Goal: Task Accomplishment & Management: Use online tool/utility

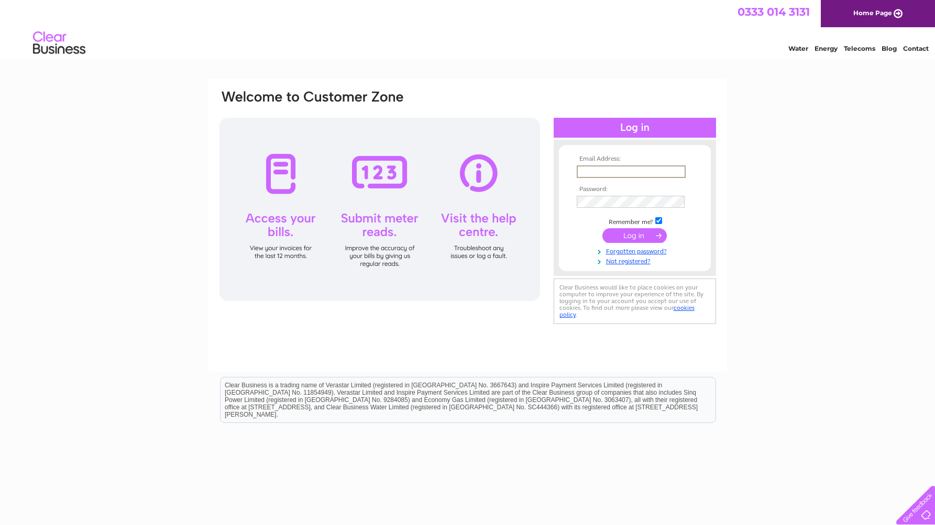
type input "accounts@polypak.co.uk"
click at [636, 230] on input "submit" at bounding box center [634, 234] width 64 height 15
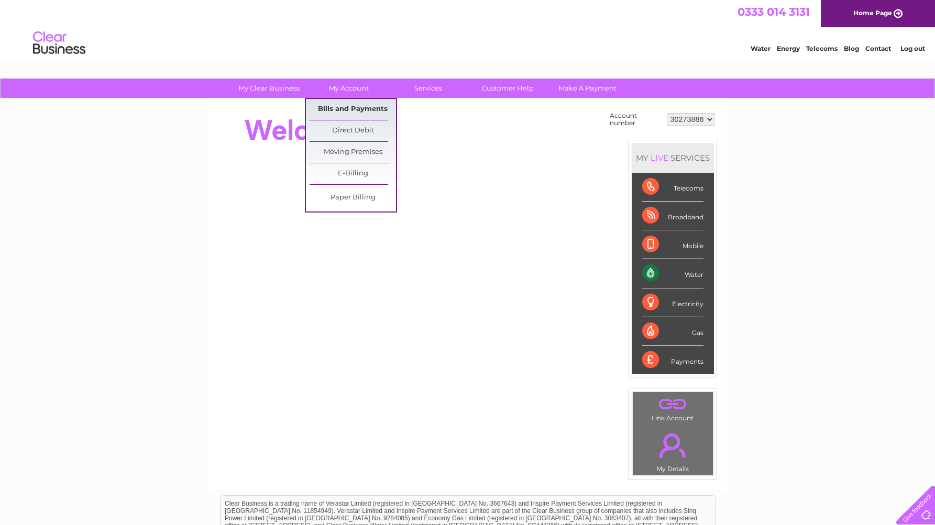
click at [365, 109] on link "Bills and Payments" at bounding box center [353, 109] width 86 height 21
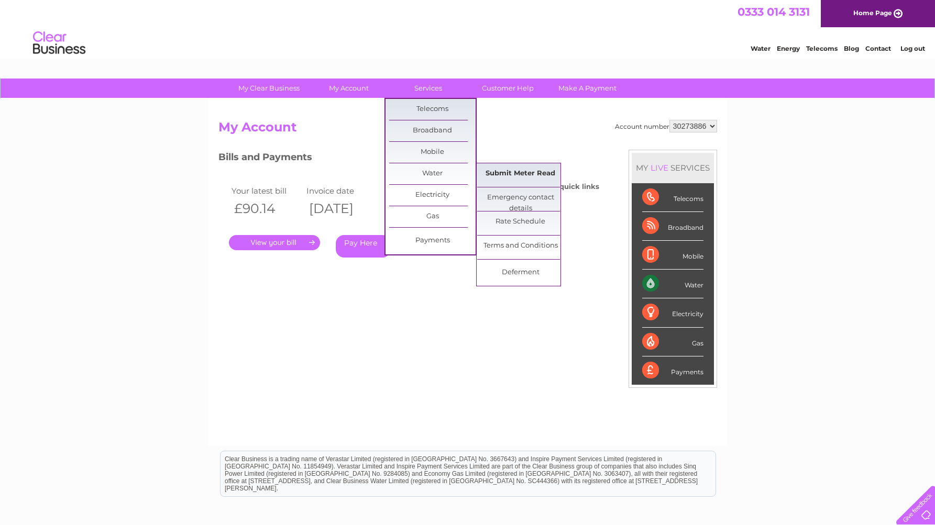
click at [529, 169] on link "Submit Meter Read" at bounding box center [520, 173] width 86 height 21
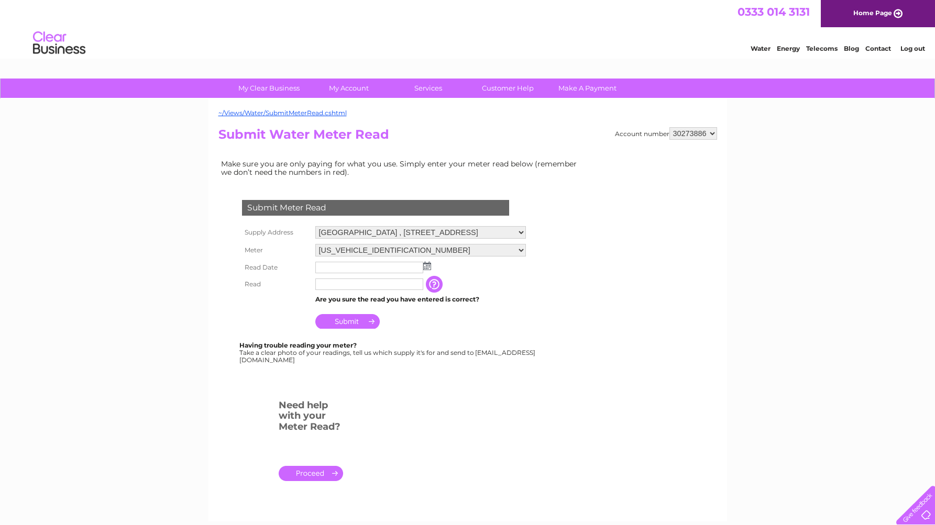
click at [426, 266] on img at bounding box center [427, 266] width 8 height 8
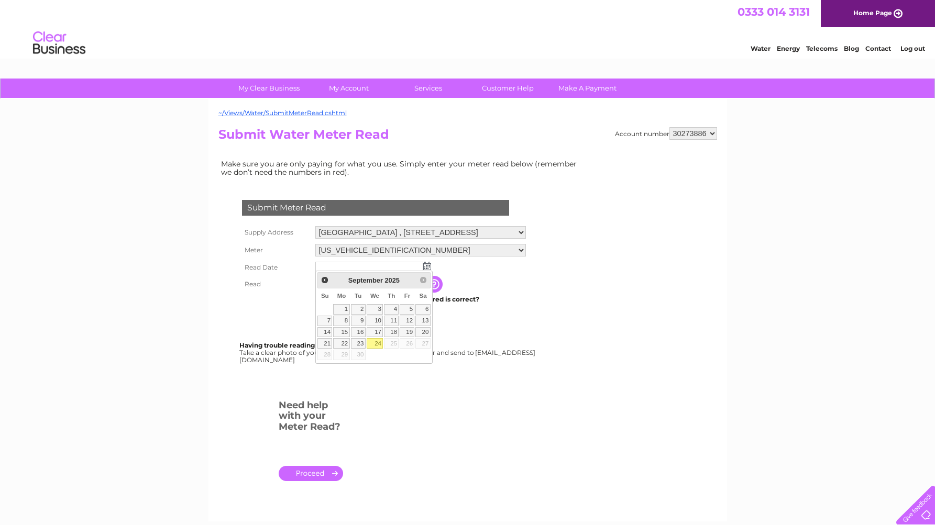
click at [377, 341] on link "24" at bounding box center [375, 343] width 17 height 10
type input "2025/09/24"
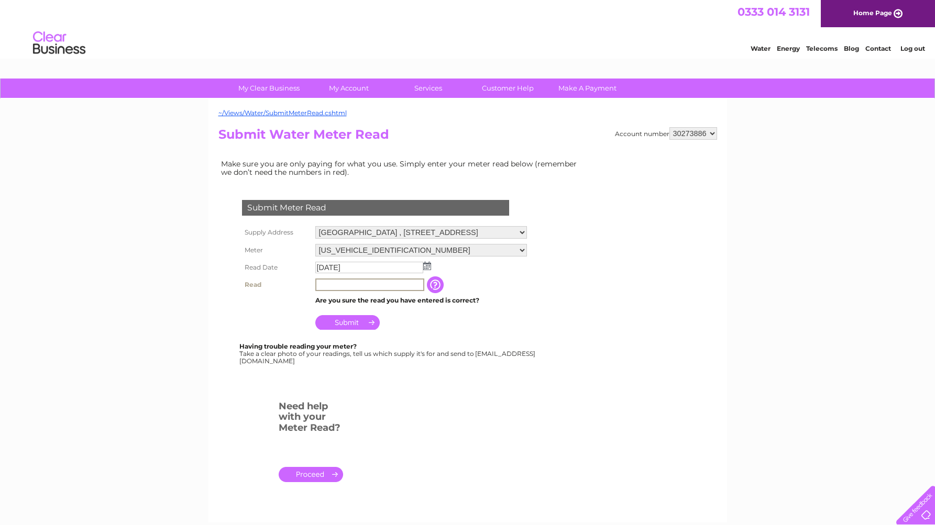
click at [342, 283] on input "text" at bounding box center [369, 285] width 109 height 13
type input "752"
click at [349, 315] on input "Submit" at bounding box center [347, 322] width 64 height 15
